Goal: Transaction & Acquisition: Purchase product/service

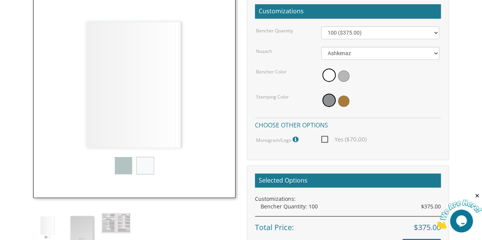
scroll to position [305, 0]
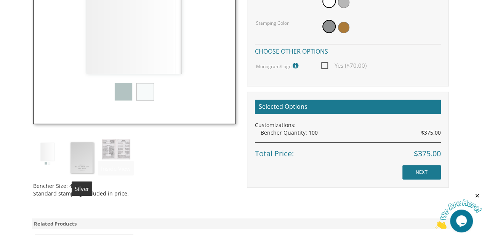
click at [84, 160] on img at bounding box center [81, 157] width 29 height 37
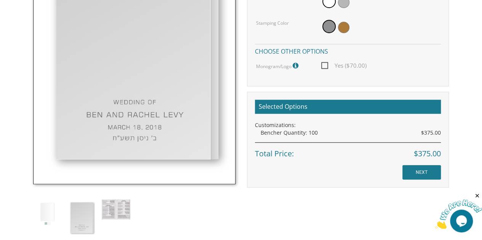
scroll to position [343, 0]
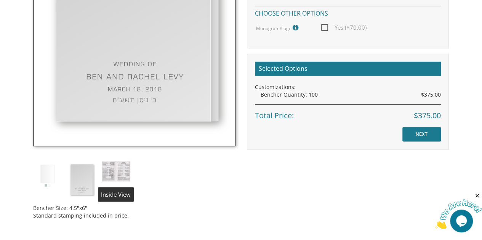
click at [103, 179] on img at bounding box center [116, 171] width 29 height 20
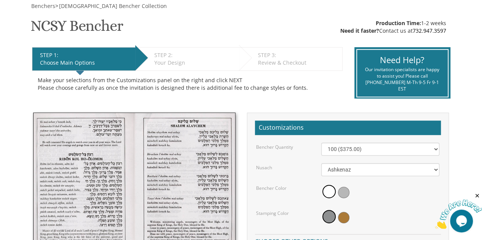
scroll to position [114, 0]
click at [430, 149] on select "100 ($375.00) 200 ($650.00) 300 ($975.00) 400 ($1,300.00) 500 ($1,625.00)" at bounding box center [380, 149] width 118 height 13
click at [430, 151] on select "100 ($375.00) 200 ($650.00) 300 ($975.00) 400 ($1,300.00) 500 ($1,625.00)" at bounding box center [380, 149] width 118 height 13
click at [433, 171] on select "Ashkenaz [PERSON_NAME]" at bounding box center [380, 169] width 118 height 13
click at [432, 165] on select "Ashkenaz [PERSON_NAME]" at bounding box center [380, 169] width 118 height 13
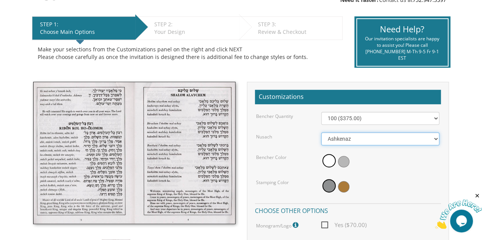
scroll to position [190, 0]
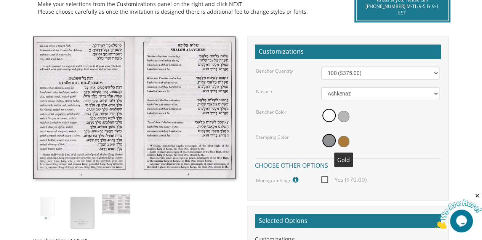
click at [340, 140] on span at bounding box center [343, 141] width 11 height 11
click at [343, 119] on span at bounding box center [343, 116] width 11 height 11
click at [328, 139] on span at bounding box center [327, 141] width 11 height 11
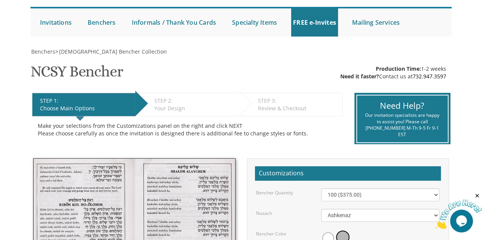
scroll to position [0, 0]
